Goal: Find specific page/section: Find specific page/section

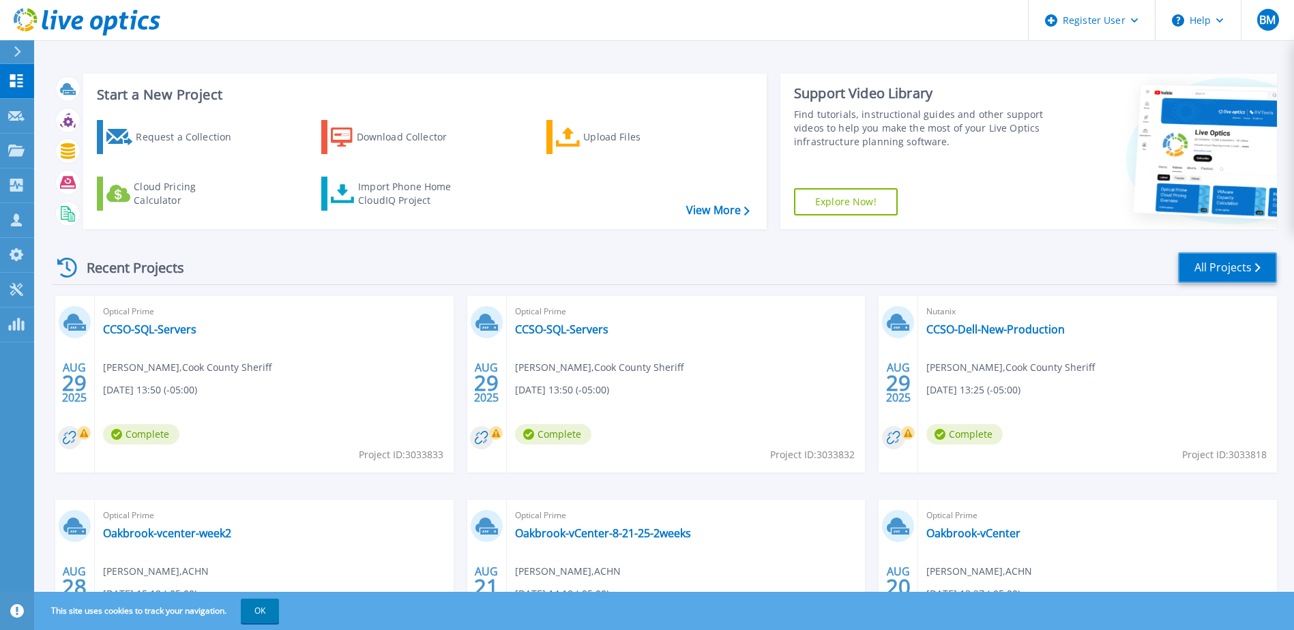
click at [1234, 268] on link "All Projects" at bounding box center [1227, 267] width 99 height 31
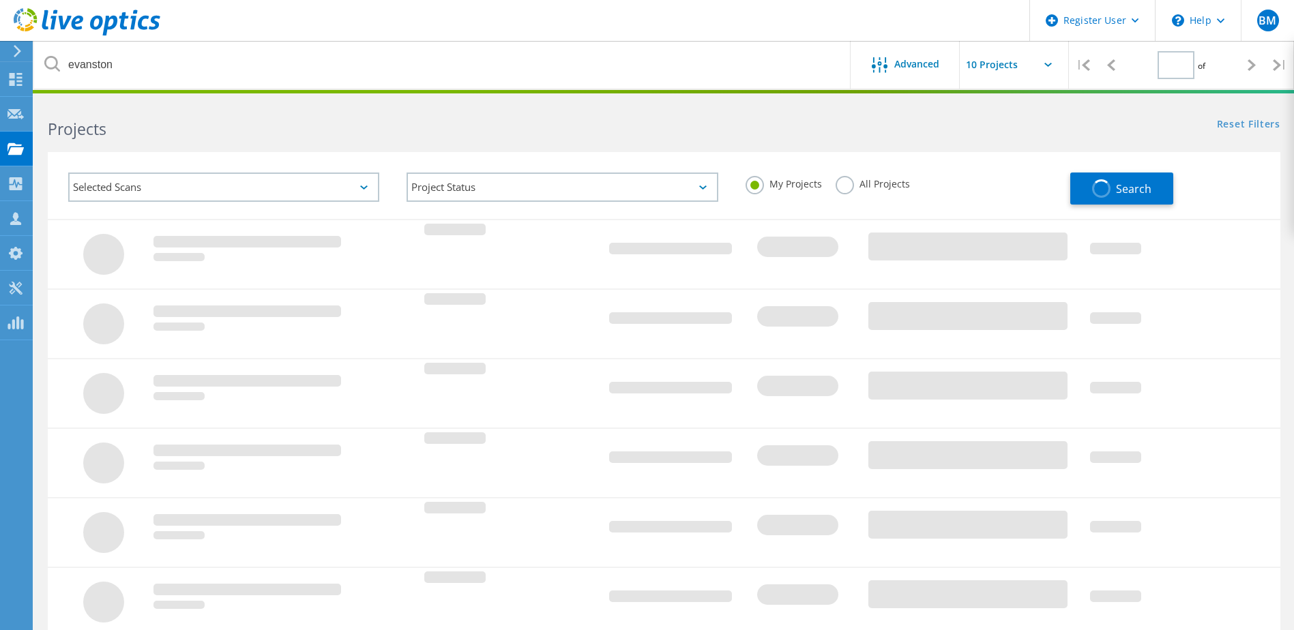
type input "1"
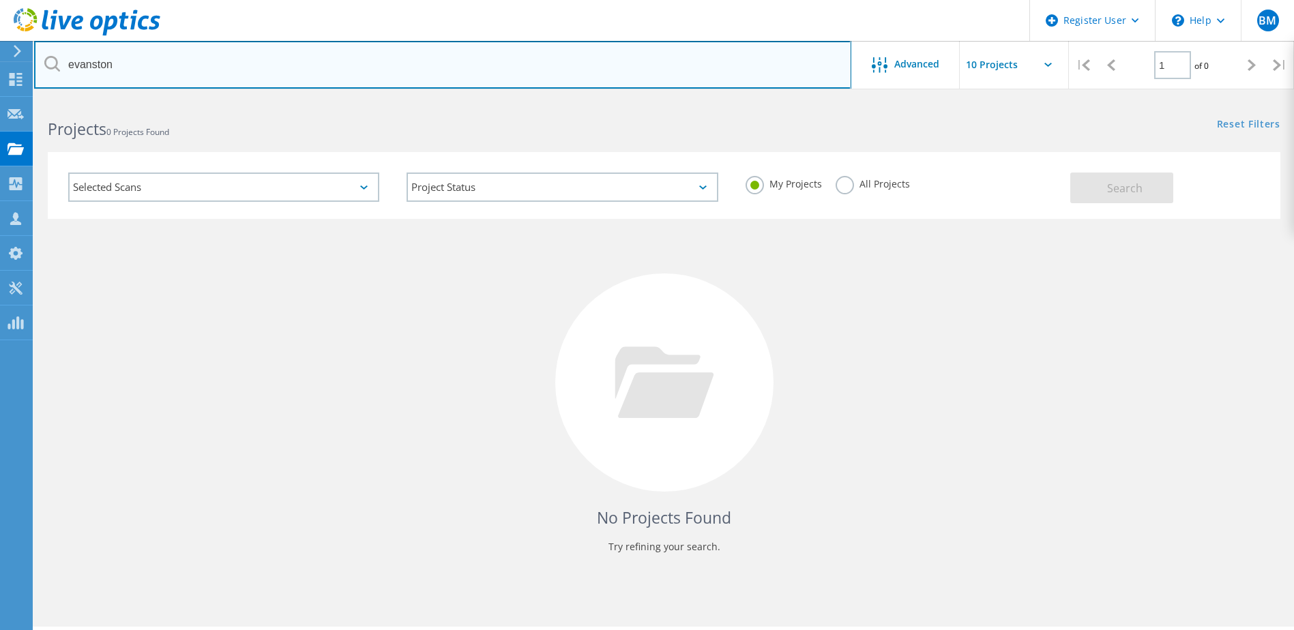
click at [720, 60] on input "evanston" at bounding box center [442, 65] width 817 height 48
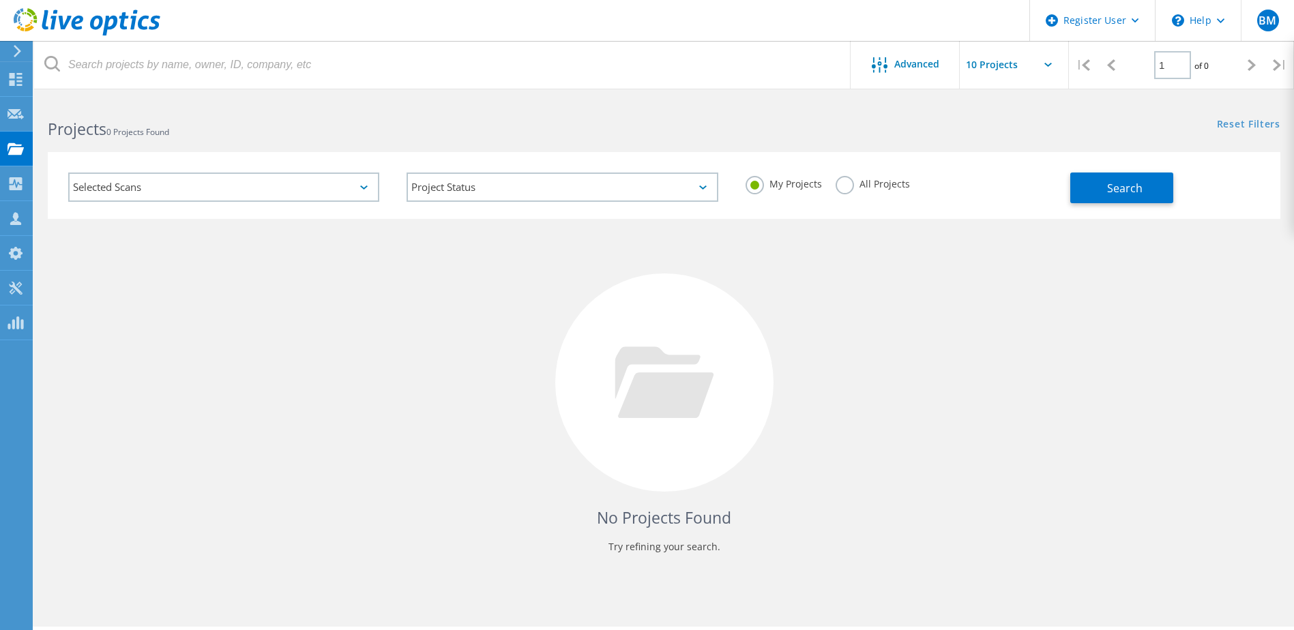
click at [715, 113] on div "Reset Filters Show Filters" at bounding box center [978, 111] width 629 height 25
click at [1130, 173] on div "Search" at bounding box center [1171, 181] width 203 height 44
click at [1139, 185] on span "Search" at bounding box center [1124, 188] width 35 height 15
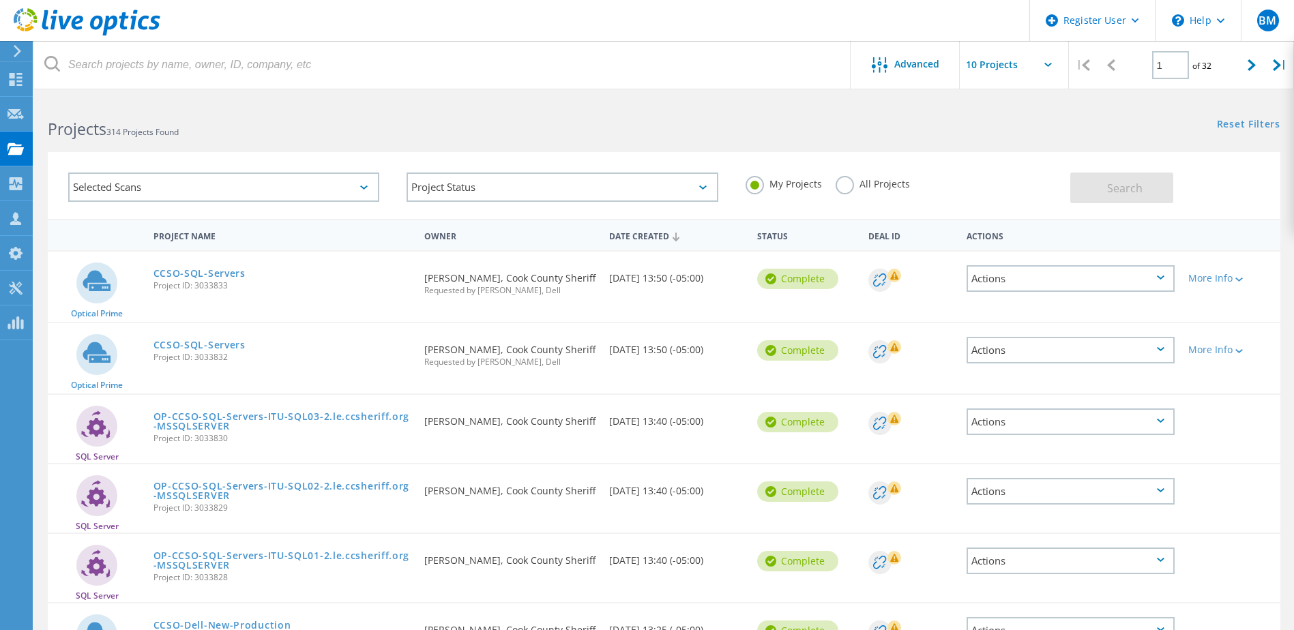
click at [1052, 60] on input "text" at bounding box center [1028, 65] width 136 height 48
click at [1016, 142] on div "Show 30 Projects" at bounding box center [1027, 145] width 135 height 23
type input "Show 30 Projects"
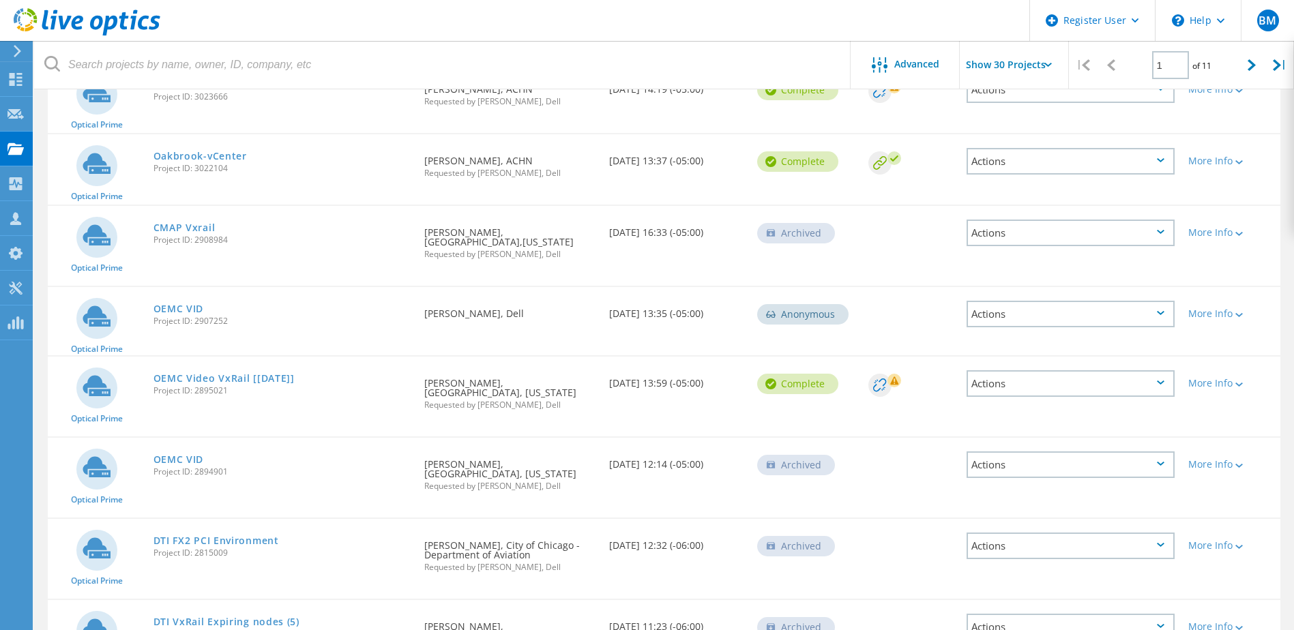
scroll to position [750, 0]
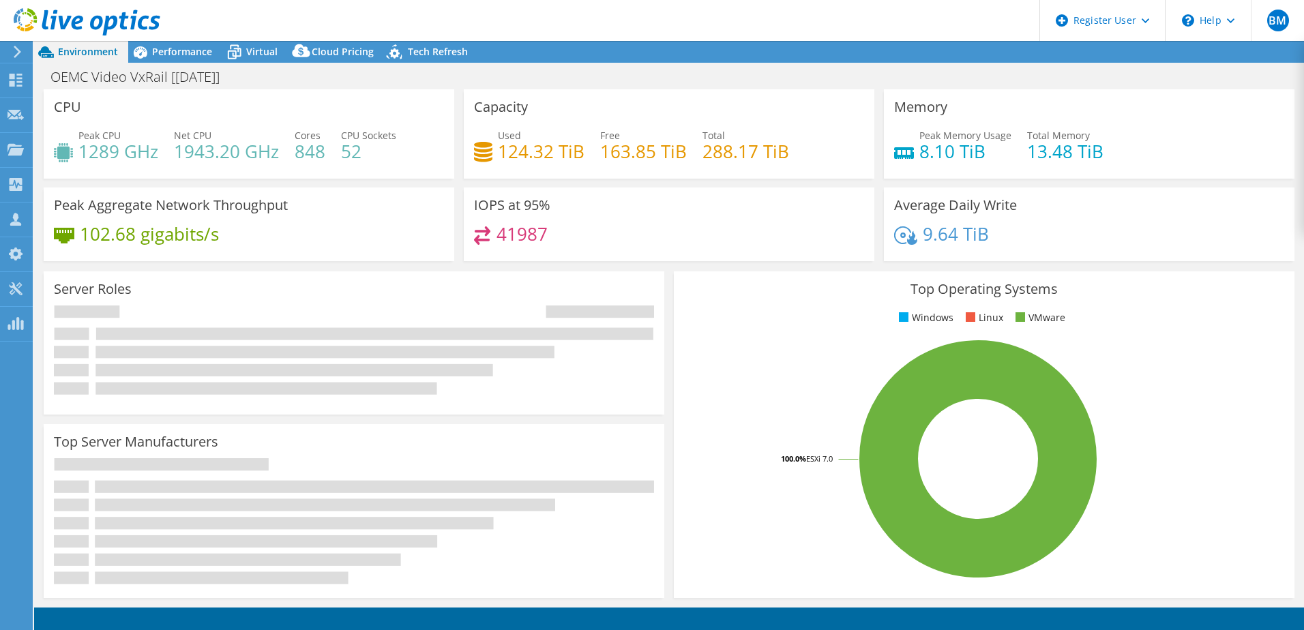
select select "USD"
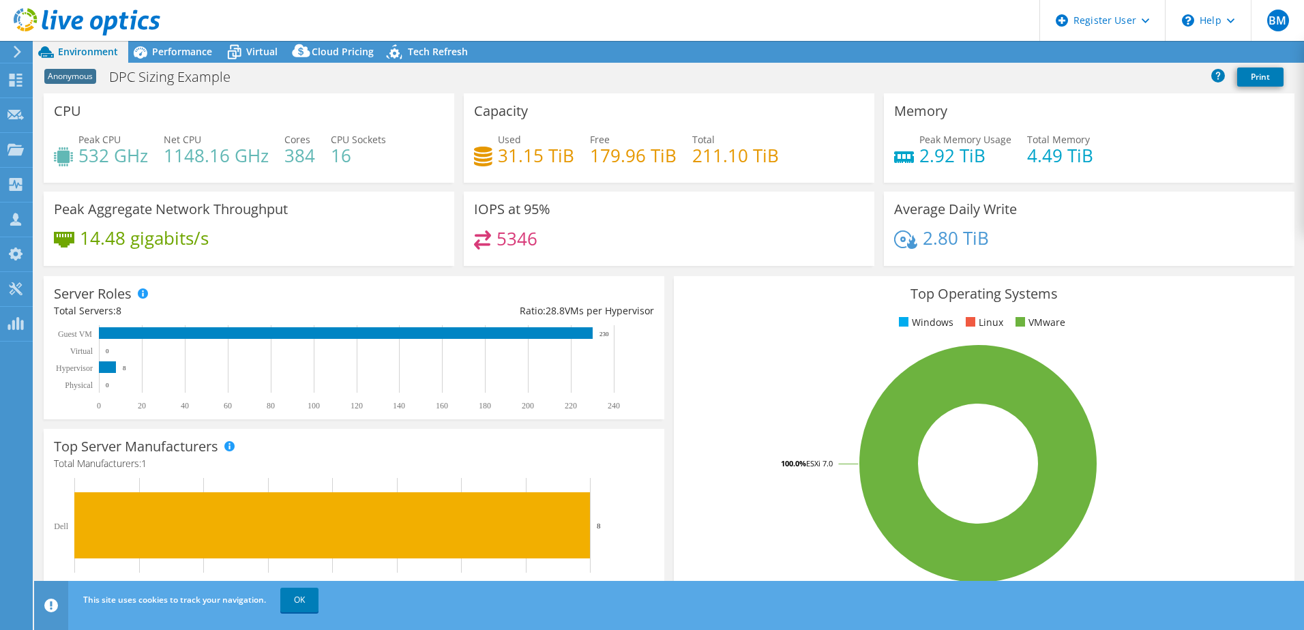
select select "USEast"
select select "USD"
